Goal: Task Accomplishment & Management: Manage account settings

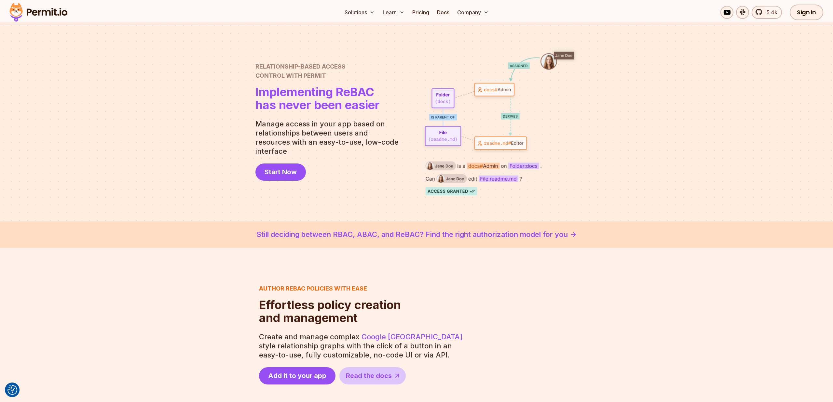
scroll to position [22, 0]
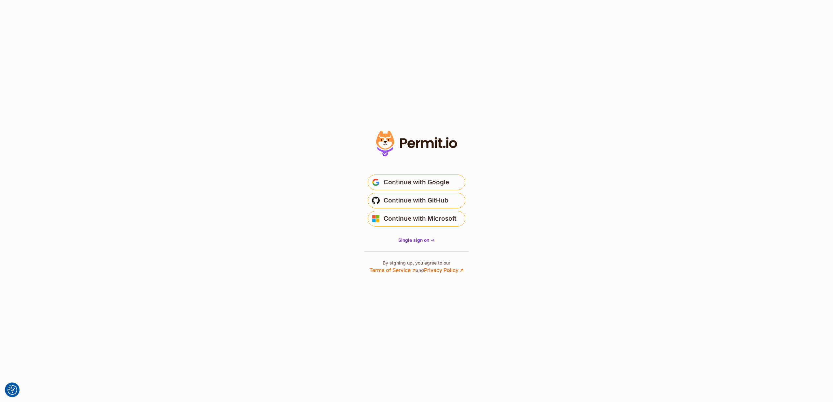
drag, startPoint x: 424, startPoint y: 262, endPoint x: 424, endPoint y: 257, distance: 4.9
click at [424, 262] on p "By signing up, you agree to our Terms of Service ↗ and Privacy Policy ↗" at bounding box center [416, 267] width 94 height 14
click at [423, 242] on span "Single sign on ->" at bounding box center [416, 240] width 36 height 6
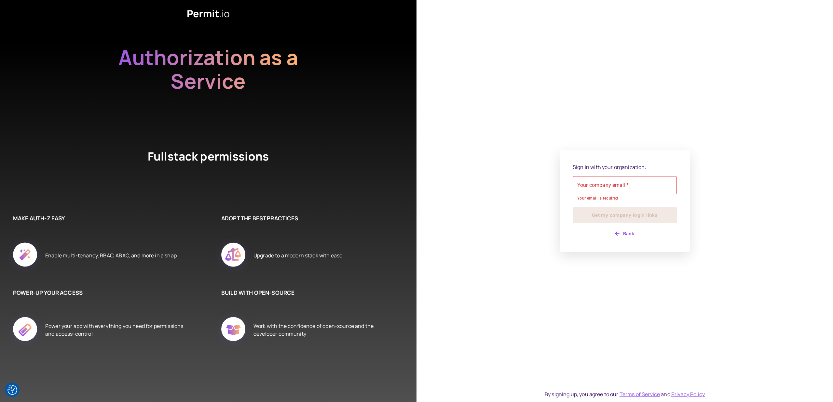
drag, startPoint x: 518, startPoint y: 255, endPoint x: 532, endPoint y: 253, distance: 13.4
click at [519, 255] on div "Sign in with your organization: Your company email   * Your company email   * Y…" at bounding box center [624, 201] width 416 height 402
click at [628, 233] on button "Back" at bounding box center [625, 234] width 104 height 10
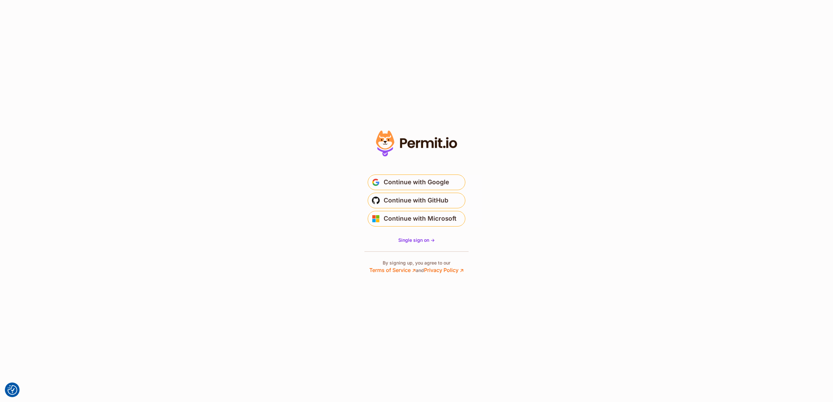
drag, startPoint x: 448, startPoint y: 144, endPoint x: 499, endPoint y: 148, distance: 51.2
click at [497, 147] on section "* Or" at bounding box center [416, 201] width 833 height 402
click at [502, 148] on section "* Or" at bounding box center [416, 201] width 833 height 402
